Goal: Information Seeking & Learning: Learn about a topic

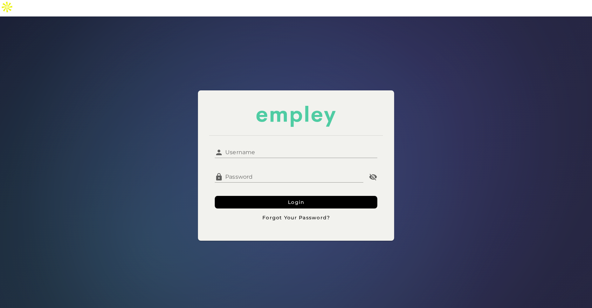
type input "**********"
click at [253, 135] on div "**********" at bounding box center [296, 182] width 174 height 94
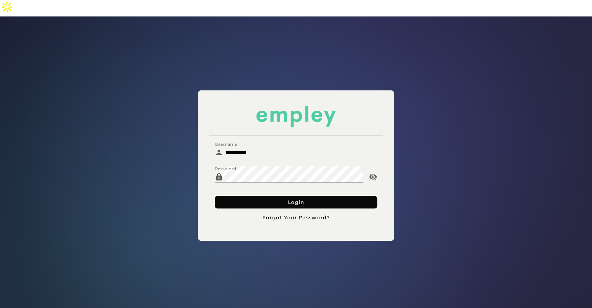
click at [268, 196] on button "Login" at bounding box center [296, 202] width 162 height 13
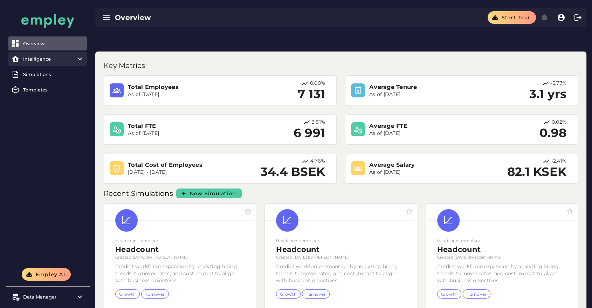
click at [53, 57] on div "Intelligence" at bounding box center [47, 59] width 49 height 6
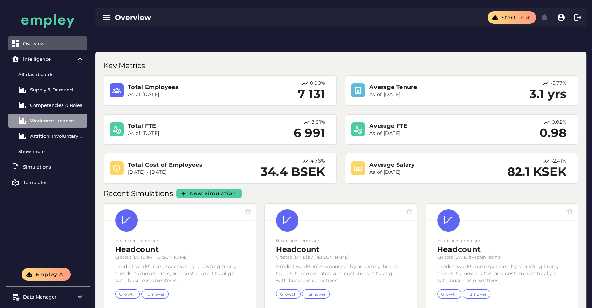
click at [58, 123] on link "Workforce Finance" at bounding box center [47, 120] width 78 height 14
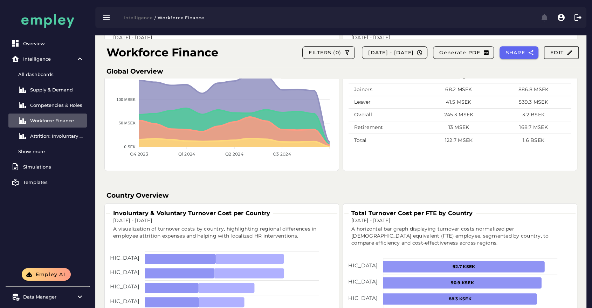
scroll to position [290, 0]
click at [42, 167] on div "Simulations" at bounding box center [53, 167] width 61 height 6
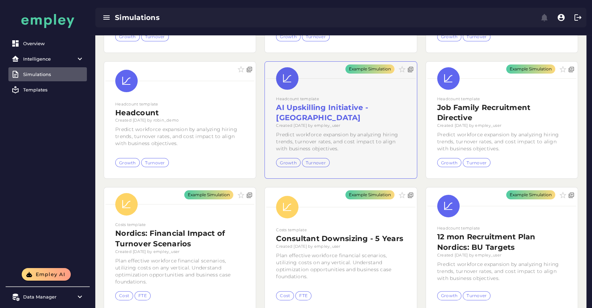
scroll to position [169, 0]
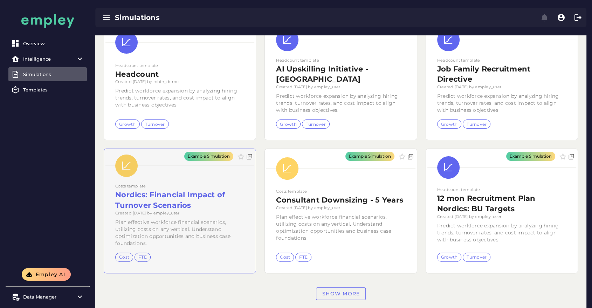
click at [201, 191] on div "Example Simulation" at bounding box center [180, 211] width 152 height 124
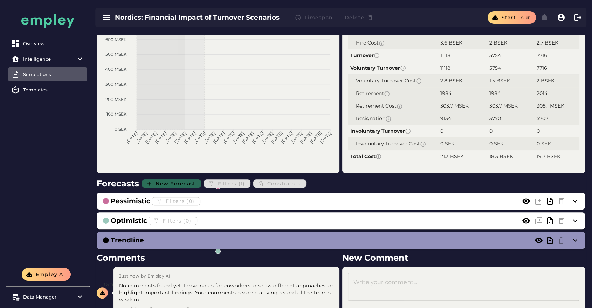
scroll to position [230, 0]
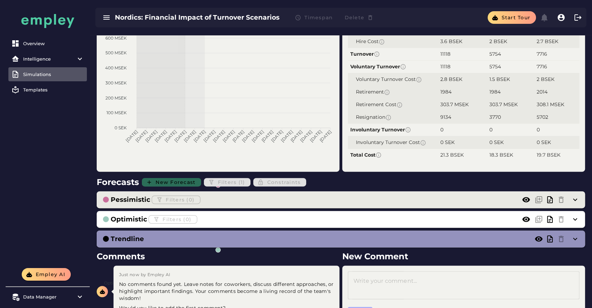
click at [361, 191] on div "Pessimistic Filters (0)" at bounding box center [341, 199] width 488 height 17
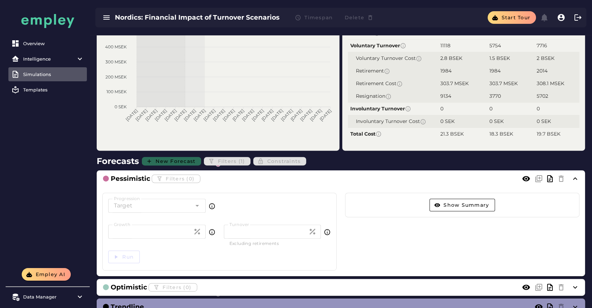
scroll to position [255, 0]
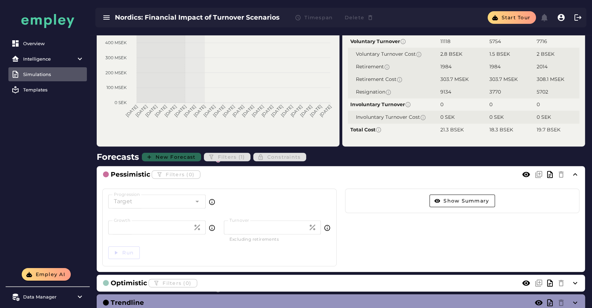
click at [137, 220] on div "Growth * Growth" at bounding box center [162, 231] width 116 height 22
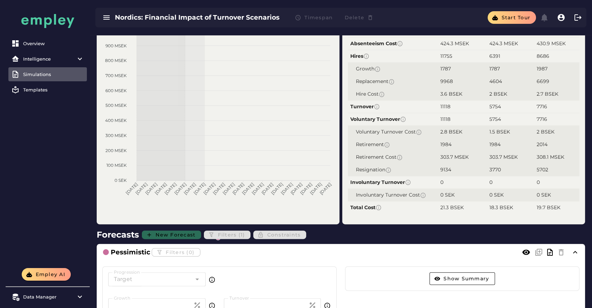
scroll to position [121, 0]
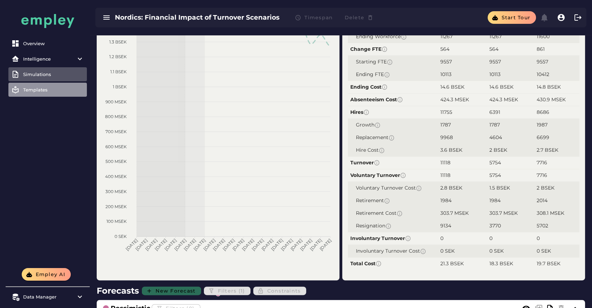
click at [48, 89] on div "Templates" at bounding box center [53, 90] width 61 height 6
